Goal: Information Seeking & Learning: Check status

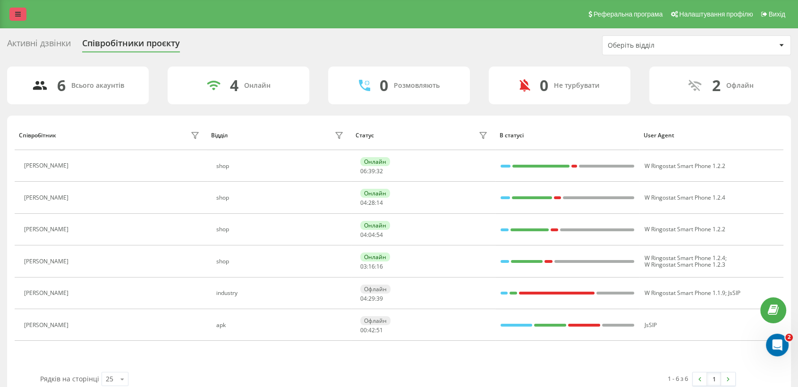
click at [15, 16] on link at bounding box center [17, 14] width 17 height 13
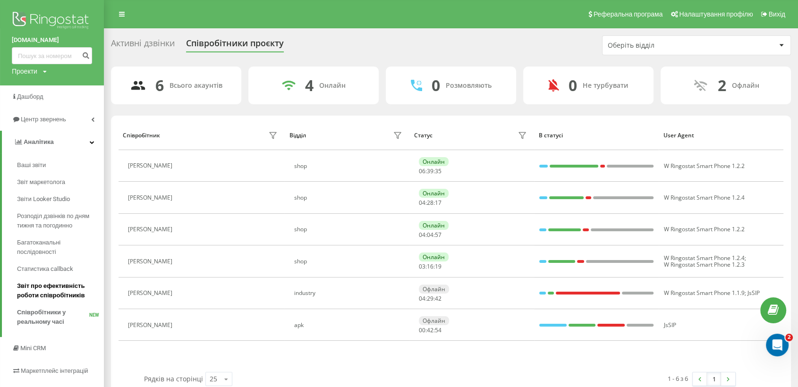
click at [51, 296] on span "Звіт про ефективність роботи співробітників" at bounding box center [58, 290] width 82 height 19
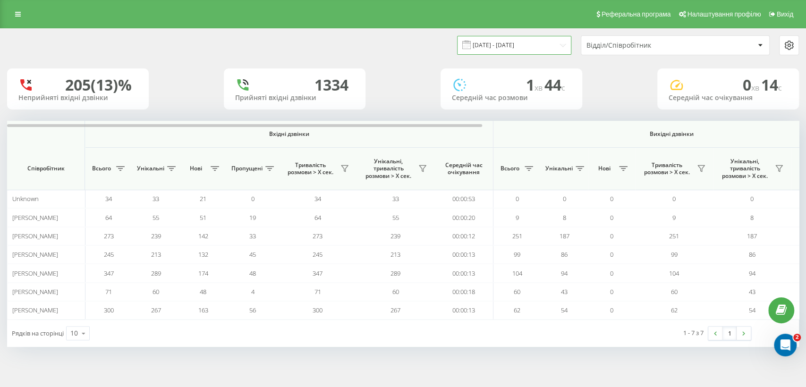
click at [564, 42] on input "22.07.2025 - 22.08.2025" at bounding box center [514, 45] width 114 height 18
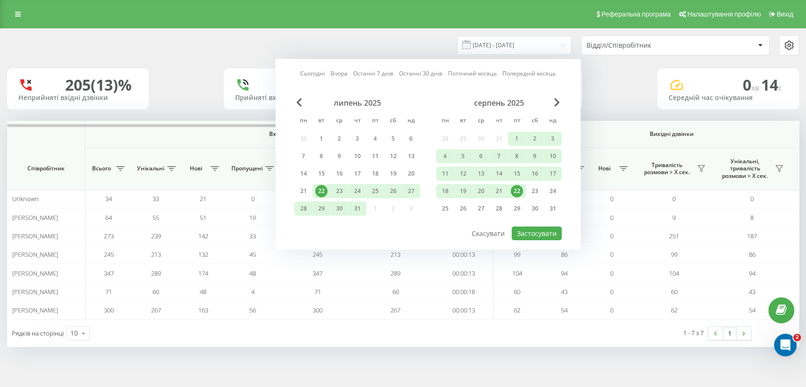
click at [517, 188] on div "22" at bounding box center [517, 191] width 12 height 12
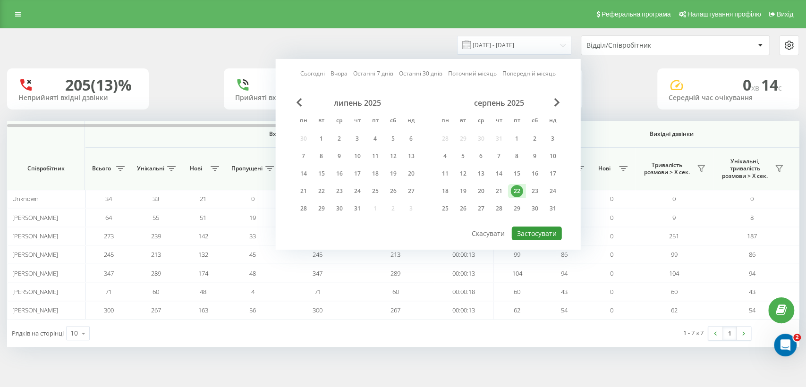
click at [530, 227] on button "Застосувати" at bounding box center [537, 234] width 50 height 14
type input "22.08.2025 - 22.08.2025"
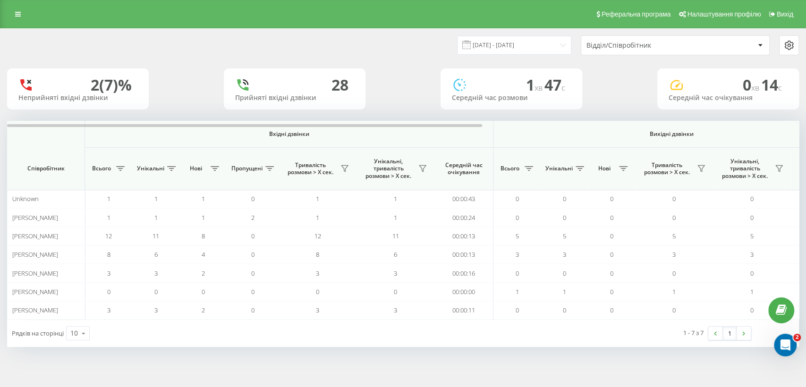
click at [631, 64] on div "22.08.2025 - 22.08.2025 Відділ/Співробітник 2 (7)% Неприйняті вхідні дзвінки 28…" at bounding box center [402, 188] width 791 height 318
click at [11, 17] on link at bounding box center [17, 14] width 17 height 13
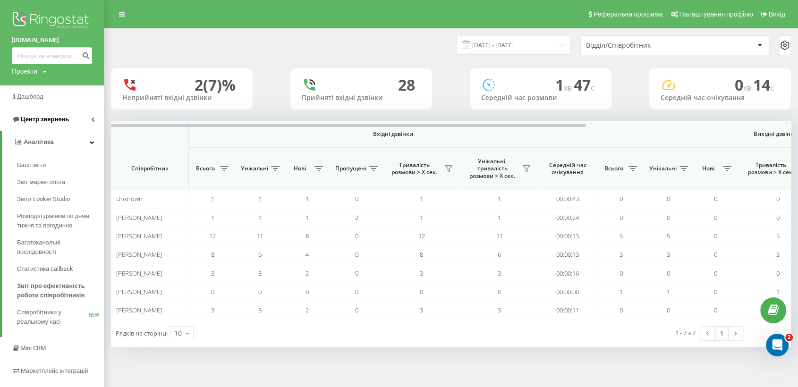
click at [76, 125] on link "Центр звернень" at bounding box center [52, 119] width 104 height 23
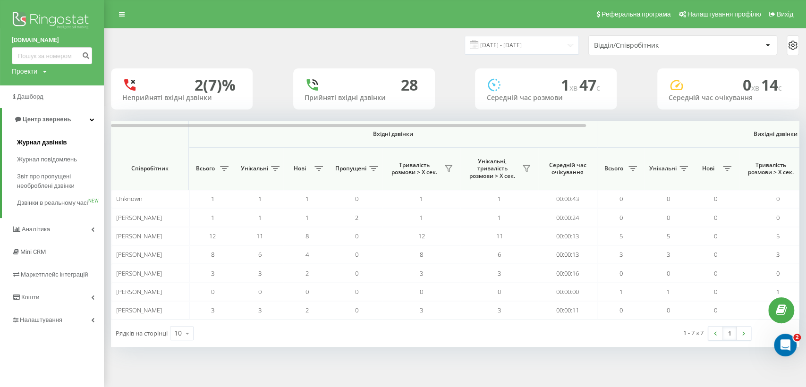
click at [66, 142] on link "Журнал дзвінків" at bounding box center [60, 142] width 87 height 17
click at [43, 142] on span "Журнал дзвінків" at bounding box center [42, 142] width 50 height 9
click at [29, 139] on span "Журнал дзвінків" at bounding box center [42, 142] width 50 height 9
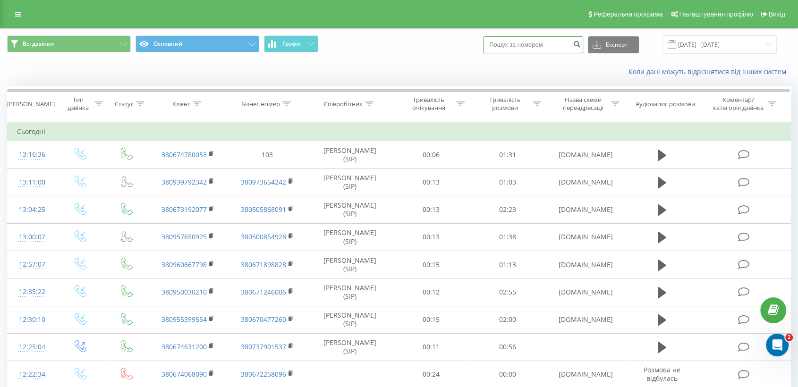
click at [517, 44] on input at bounding box center [533, 44] width 100 height 17
paste input "068)[PHONE_NUMBER]"
type input "068)[PHONE_NUMBER]"
click at [581, 46] on icon "submit" at bounding box center [576, 43] width 8 height 6
